Goal: Entertainment & Leisure: Consume media (video, audio)

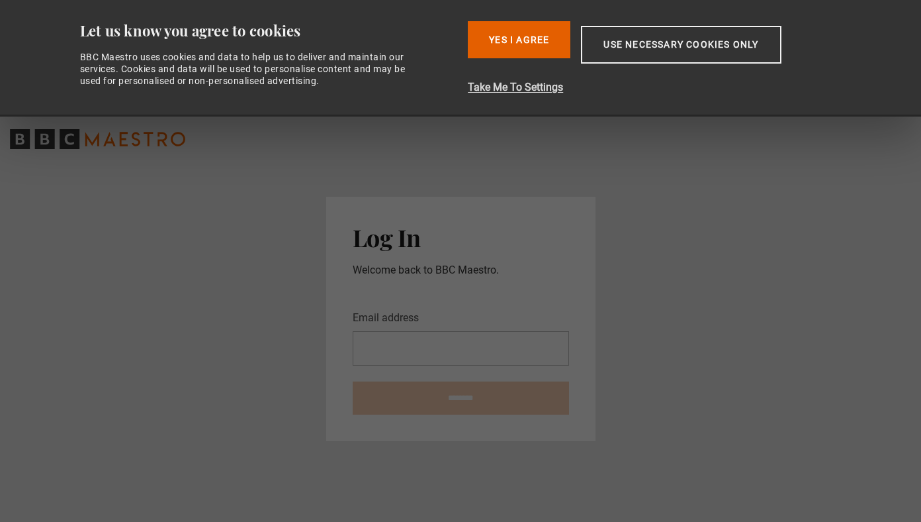
click at [537, 87] on button "Take Me To Settings" at bounding box center [659, 87] width 383 height 16
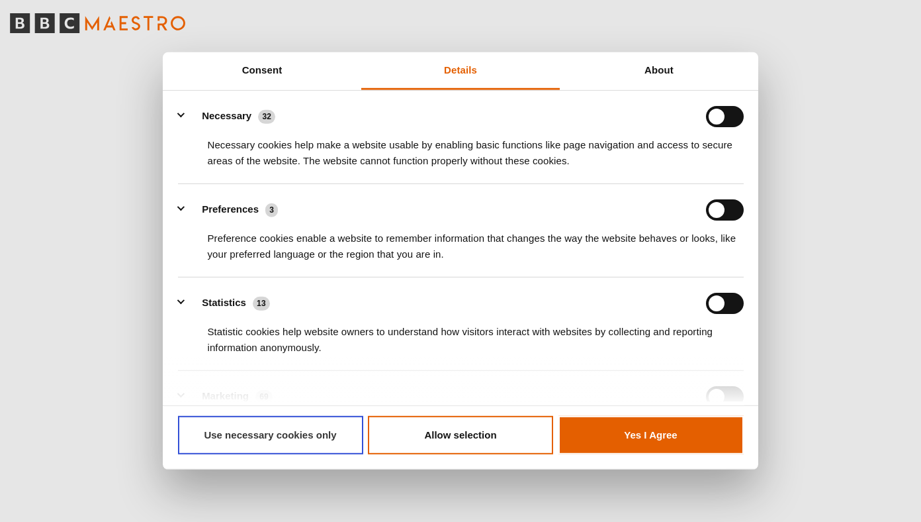
click at [305, 432] on button "Use necessary cookies only" at bounding box center [270, 435] width 185 height 38
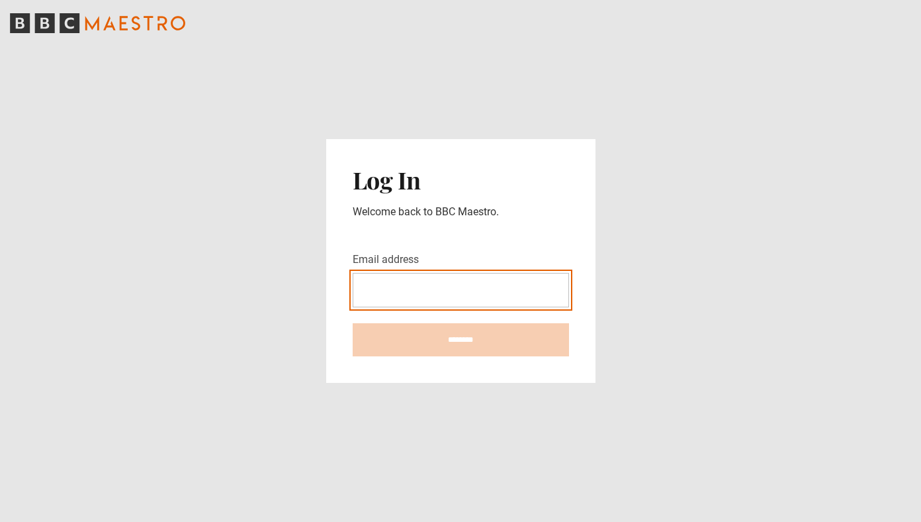
click at [372, 289] on input "Email address" at bounding box center [461, 290] width 216 height 34
type input "**********"
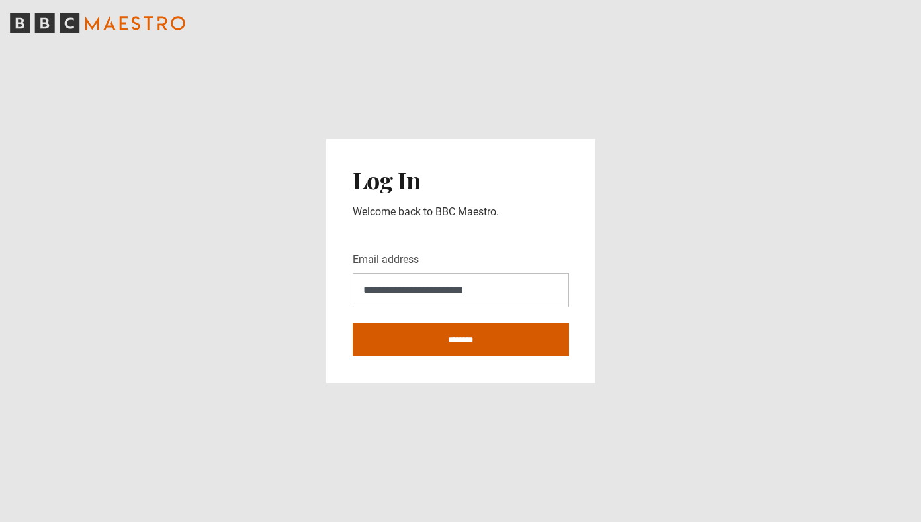
click at [449, 337] on input "********" at bounding box center [461, 339] width 216 height 33
type input "**********"
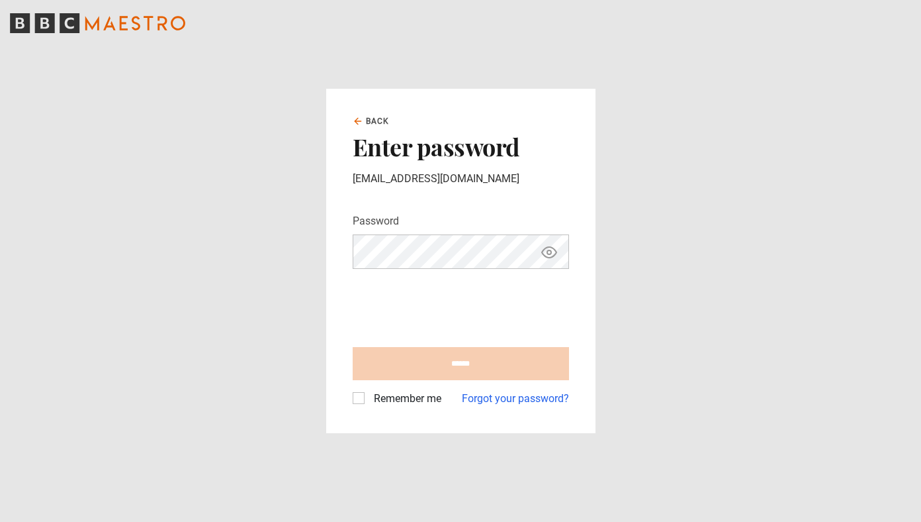
click at [369, 397] on label "Remember me" at bounding box center [405, 399] width 73 height 16
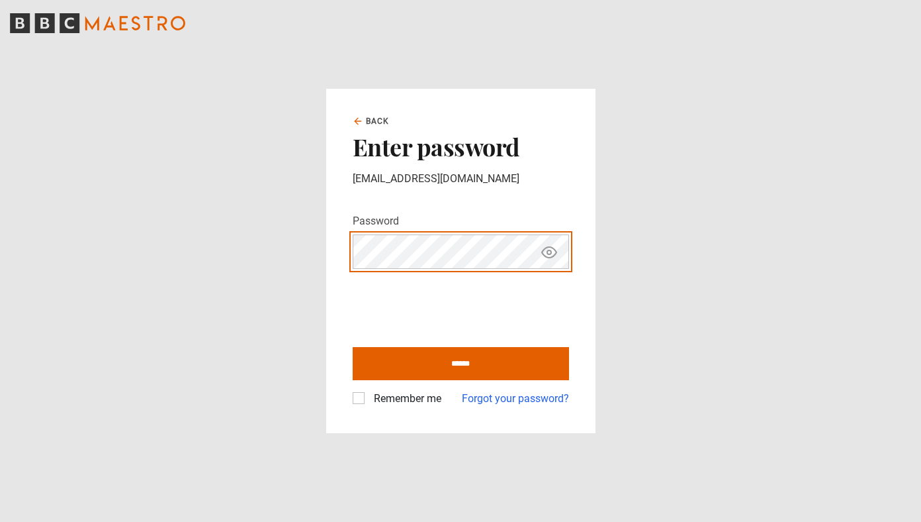
click at [353, 347] on input "******" at bounding box center [461, 363] width 216 height 33
type input "**********"
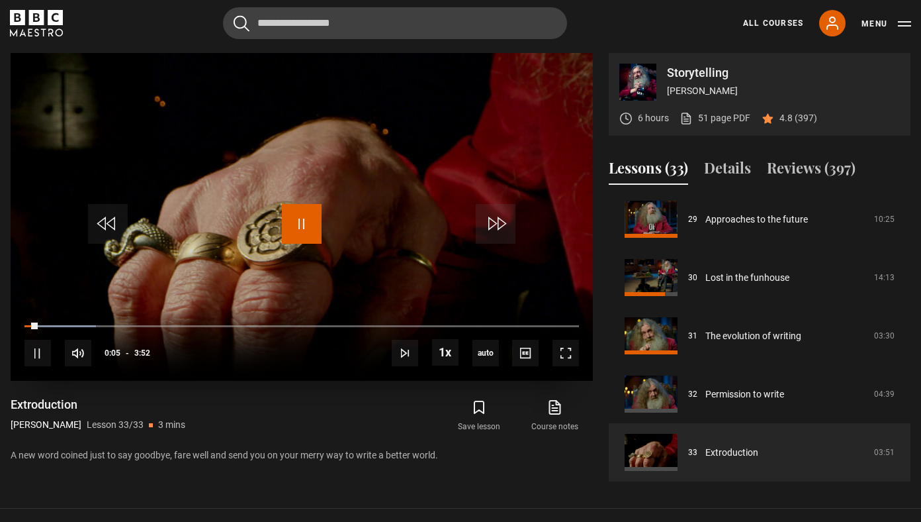
click at [300, 222] on span "Video Player" at bounding box center [302, 224] width 40 height 40
click at [774, 23] on link "All Courses" at bounding box center [773, 23] width 60 height 12
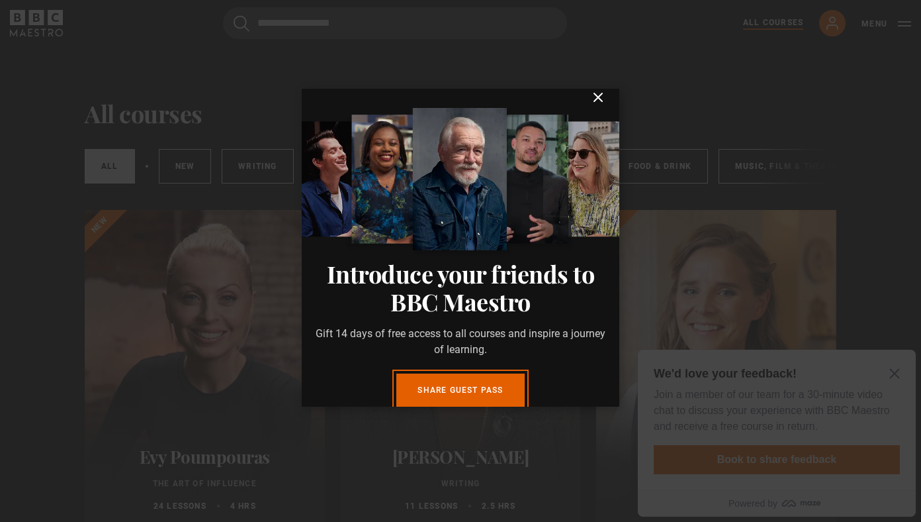
click at [598, 97] on icon "submit" at bounding box center [598, 97] width 8 height 8
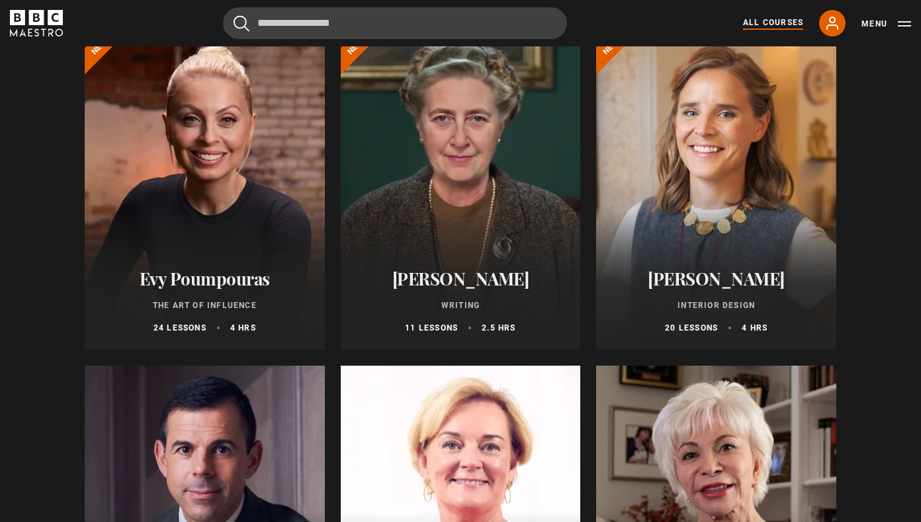
scroll to position [173, 0]
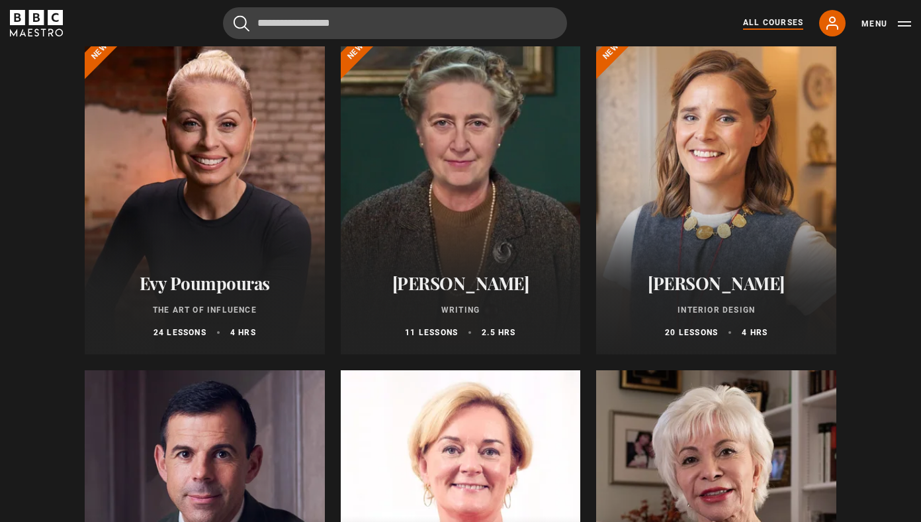
click at [487, 176] on div at bounding box center [461, 195] width 240 height 318
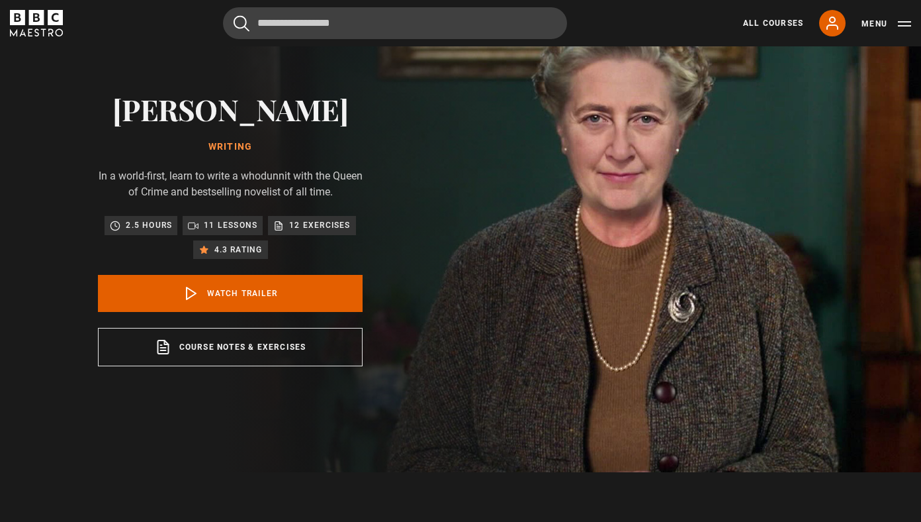
scroll to position [62, 0]
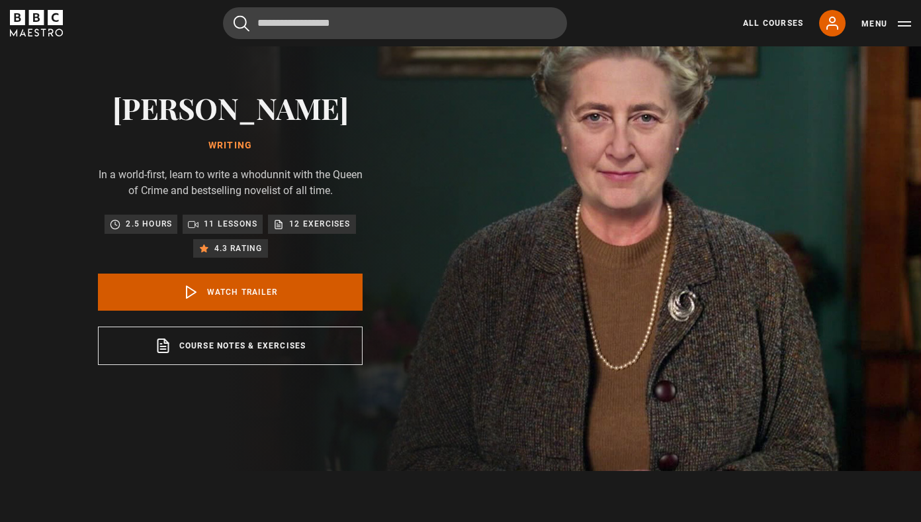
click at [240, 293] on link "Watch Trailer" at bounding box center [230, 291] width 265 height 37
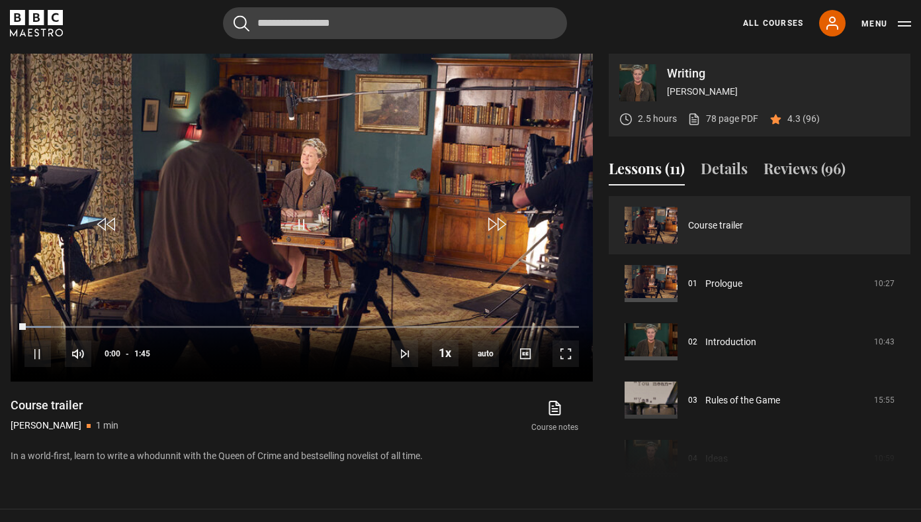
scroll to position [532, 0]
click at [44, 350] on span "Video Player" at bounding box center [37, 353] width 26 height 26
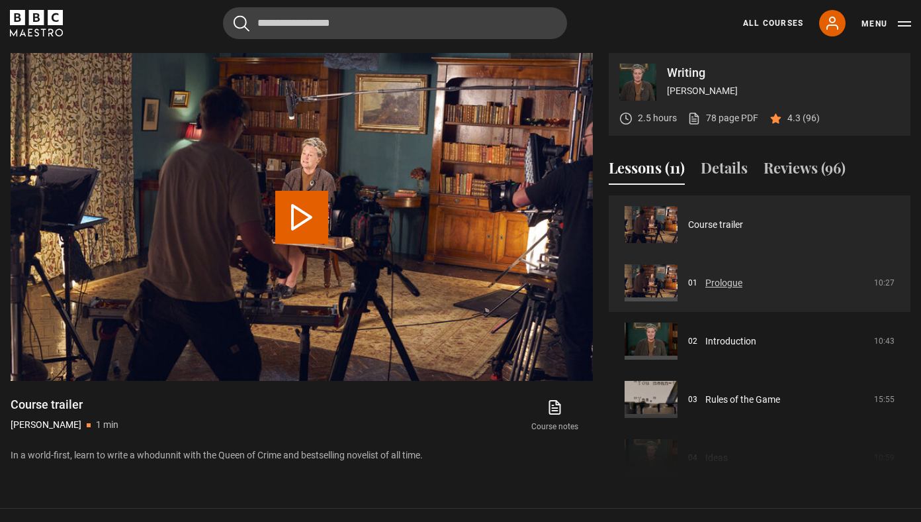
click at [706, 279] on link "Prologue" at bounding box center [724, 283] width 37 height 14
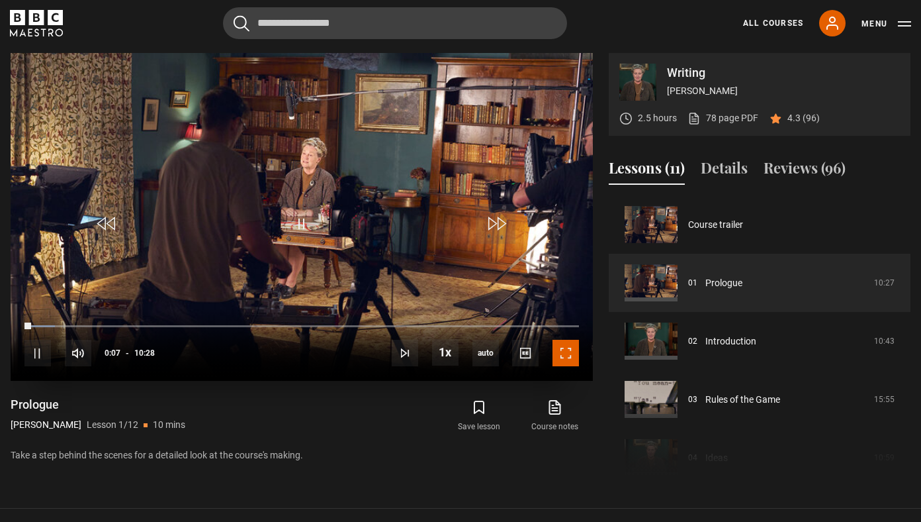
click at [565, 351] on span "Video Player" at bounding box center [566, 353] width 26 height 26
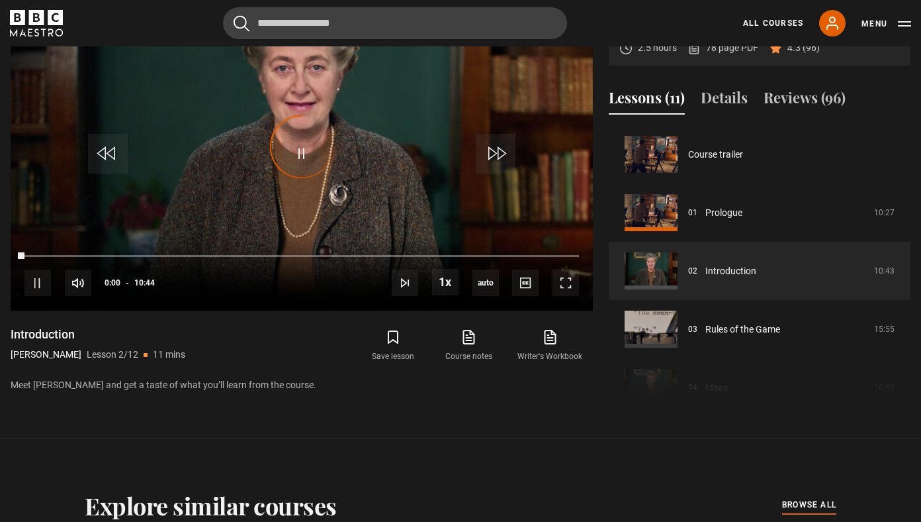
scroll to position [58, 0]
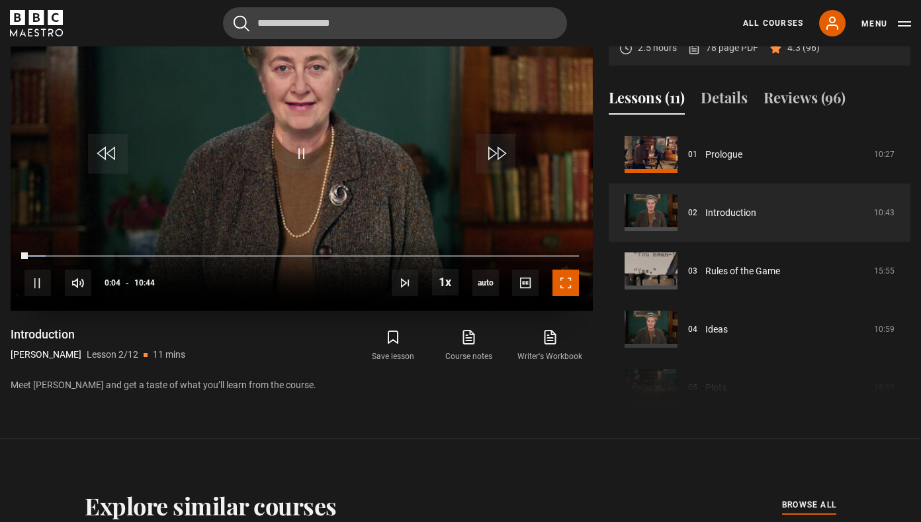
click at [566, 285] on span "Video Player" at bounding box center [566, 282] width 26 height 26
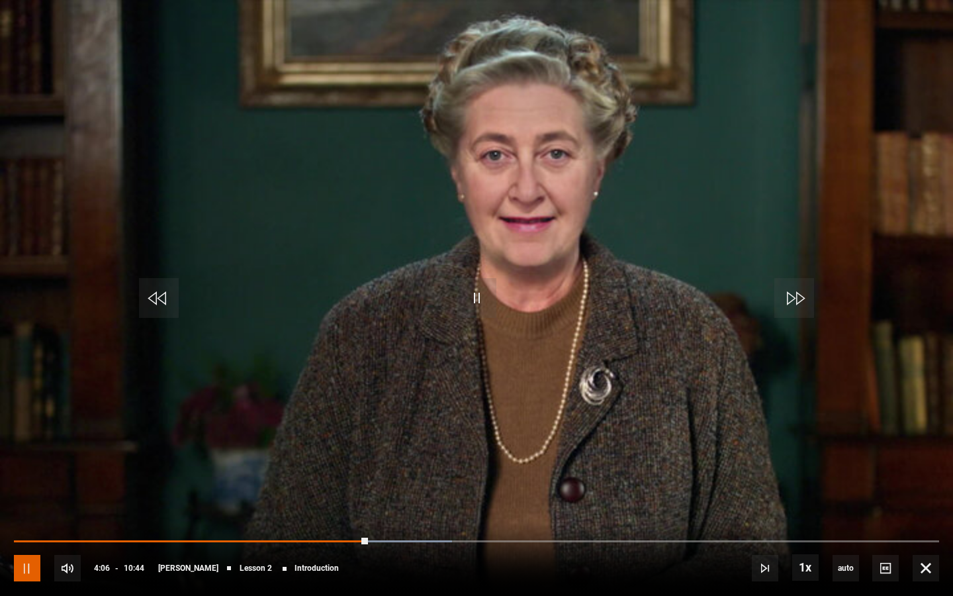
click at [26, 521] on span "Video Player" at bounding box center [27, 568] width 26 height 26
click at [921, 521] on span "Video Player" at bounding box center [926, 568] width 26 height 26
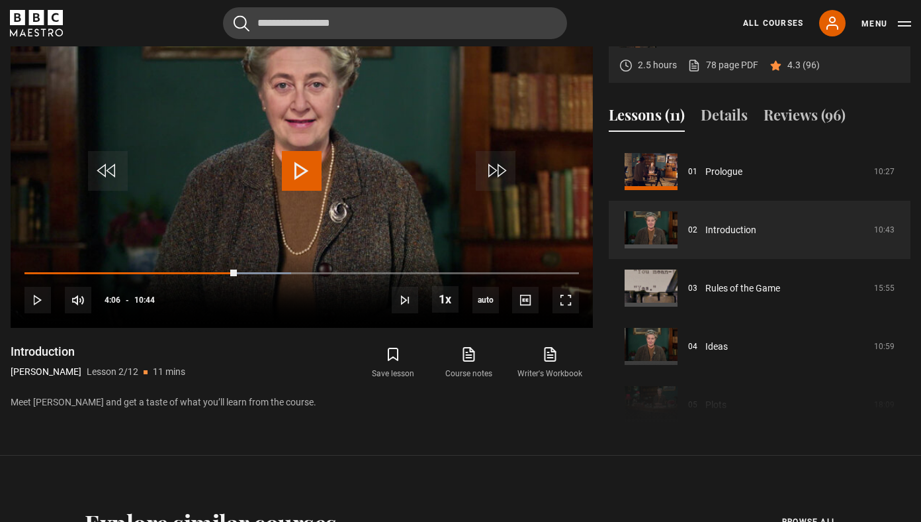
scroll to position [532, 0]
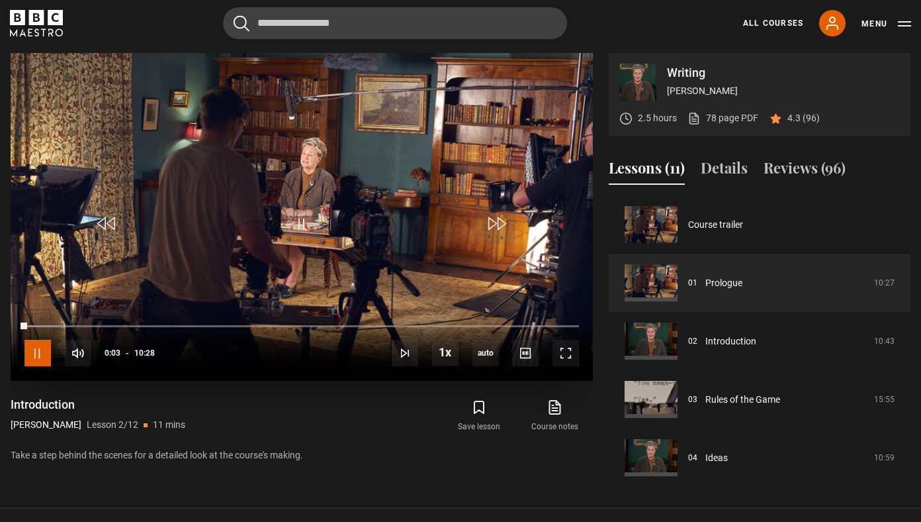
click at [40, 348] on span "Video Player" at bounding box center [37, 353] width 26 height 26
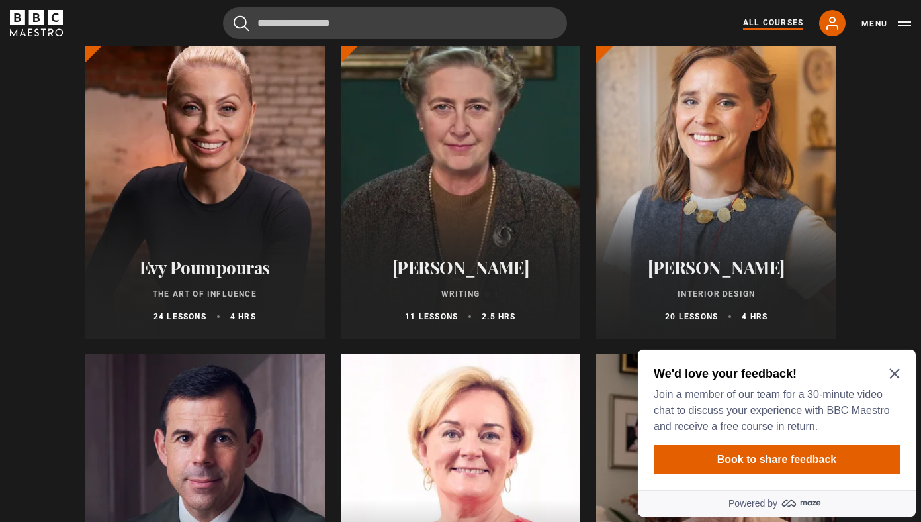
scroll to position [191, 0]
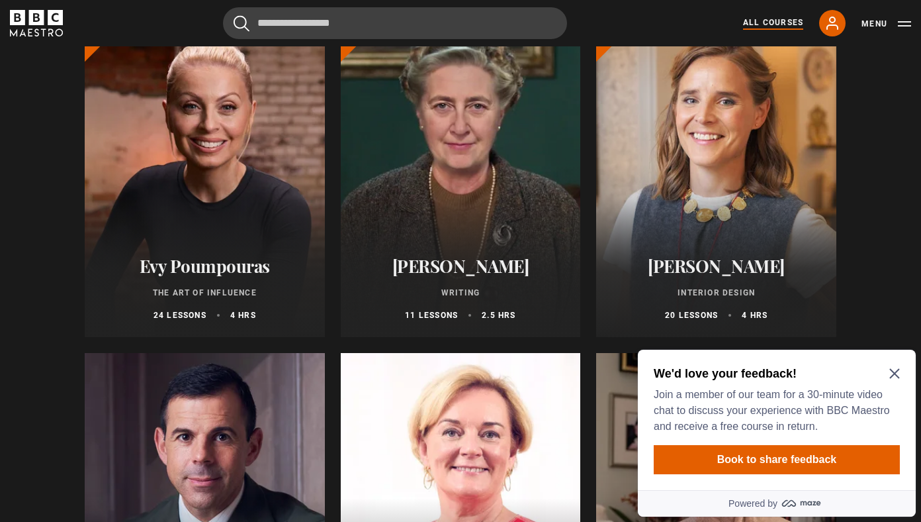
click at [893, 371] on icon "Close Maze Prompt" at bounding box center [895, 373] width 11 height 11
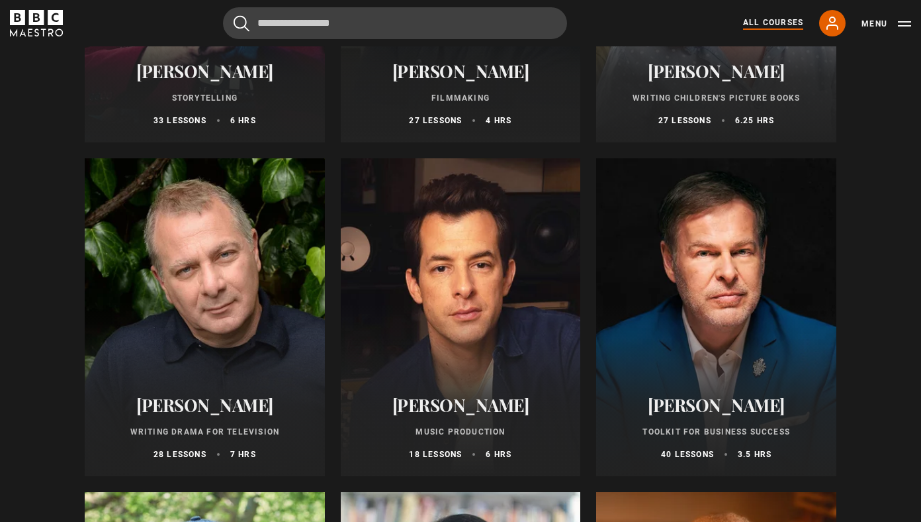
scroll to position [3739, 0]
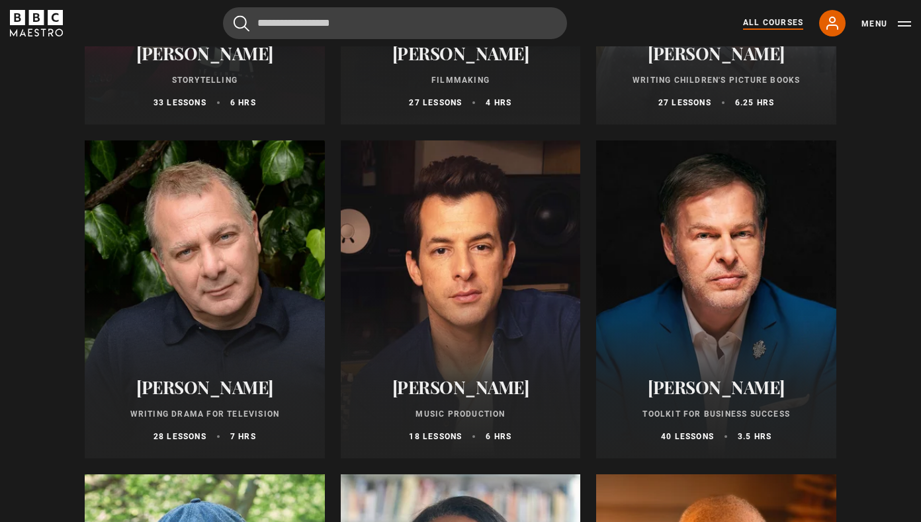
click at [189, 431] on p "28 lessons" at bounding box center [180, 436] width 53 height 12
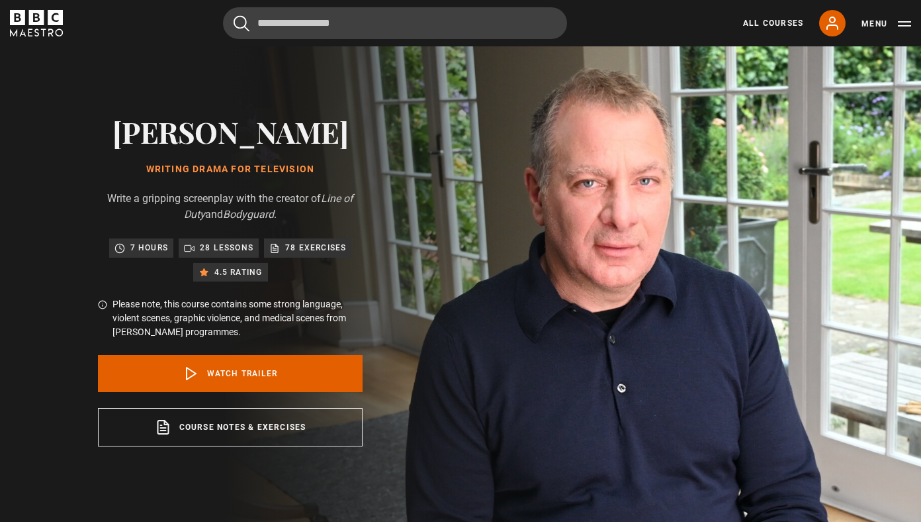
scroll to position [38, 0]
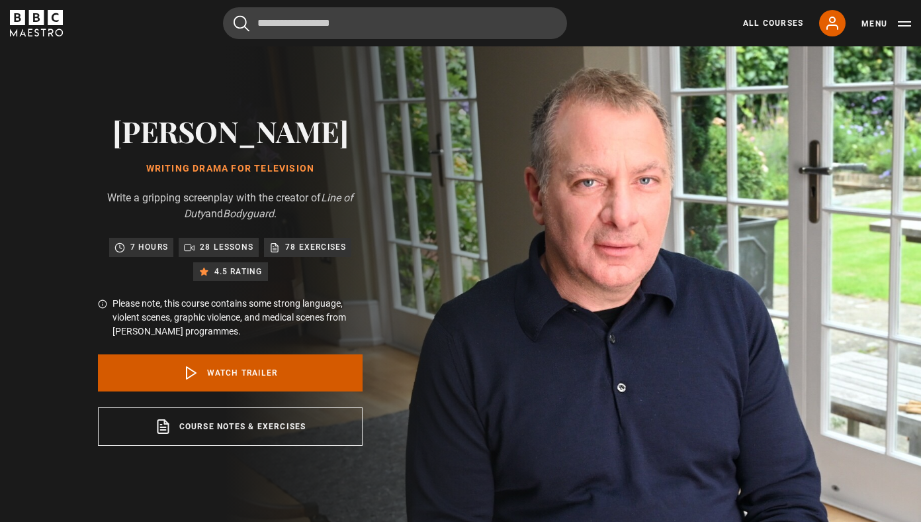
click at [203, 372] on link "Watch Trailer" at bounding box center [230, 372] width 265 height 37
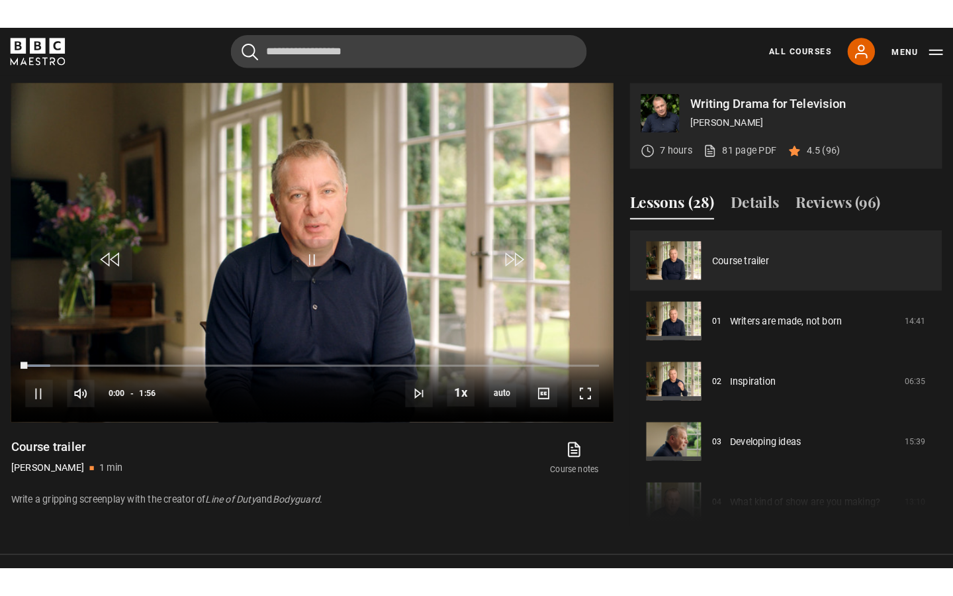
scroll to position [590, 0]
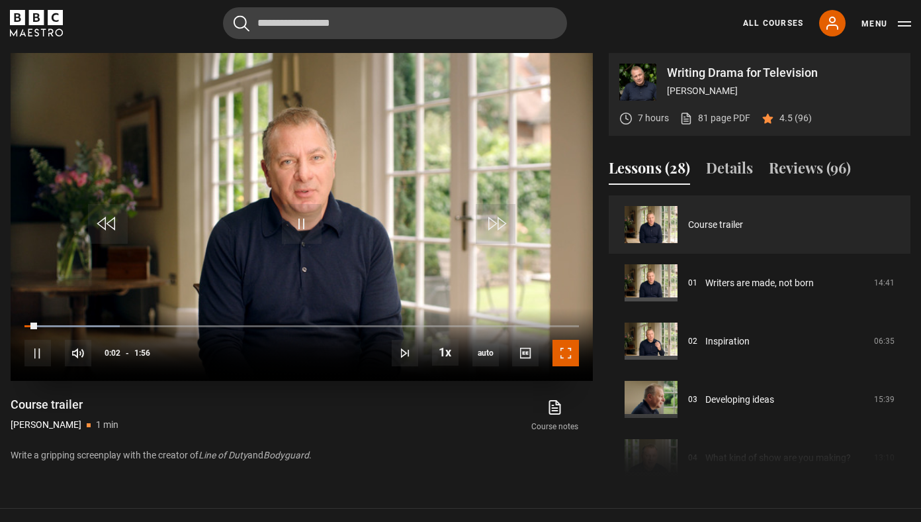
click at [561, 348] on span "Video Player" at bounding box center [566, 353] width 26 height 26
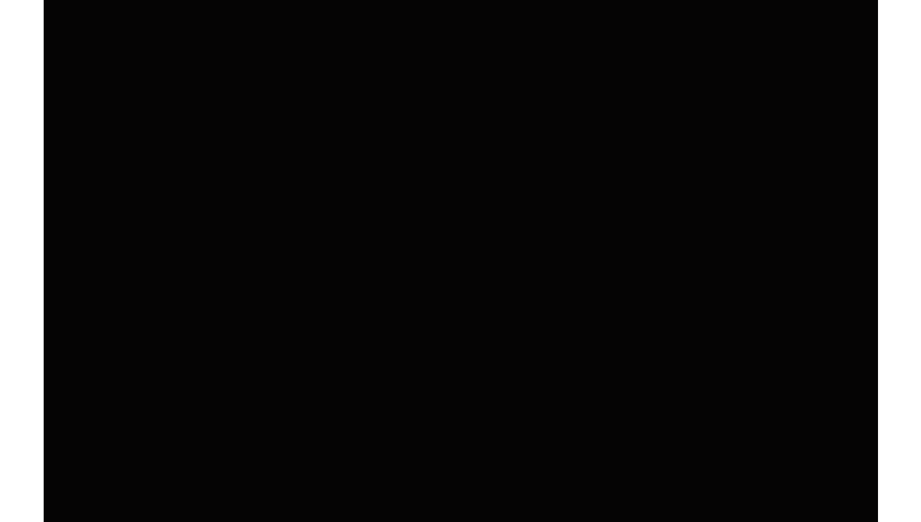
scroll to position [602, 0]
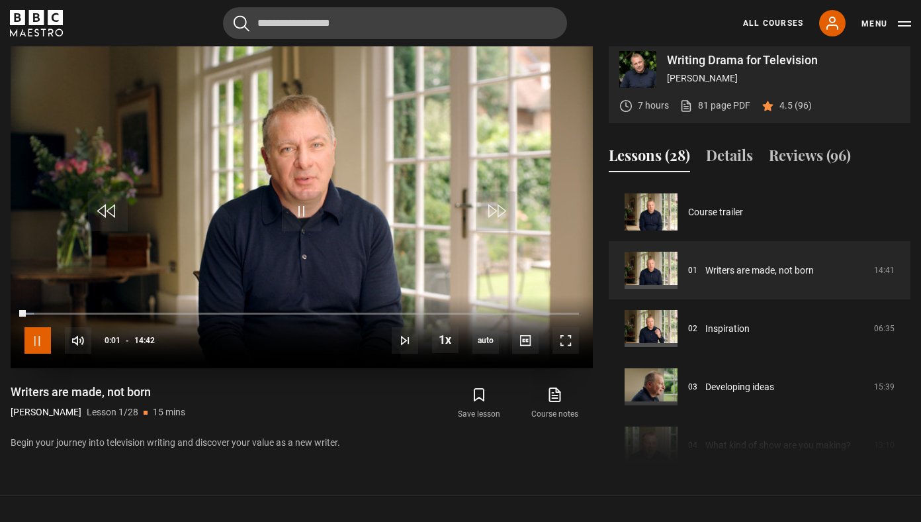
click at [38, 340] on span "Video Player" at bounding box center [37, 340] width 26 height 26
